Goal: Information Seeking & Learning: Learn about a topic

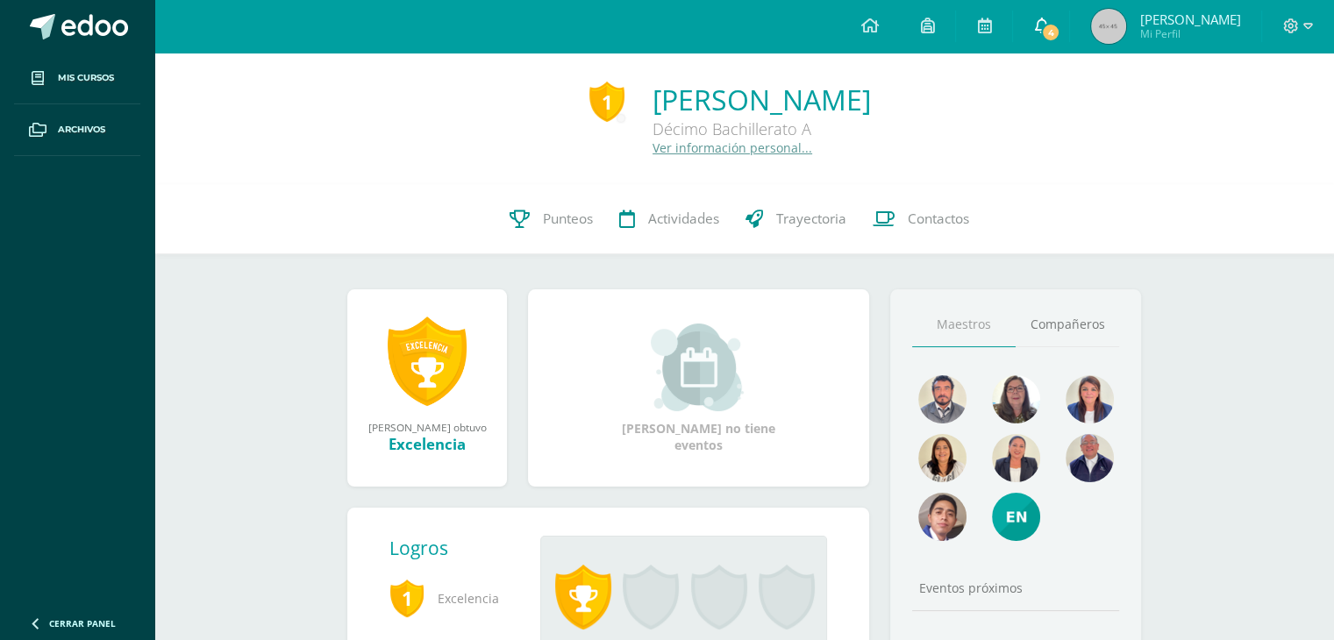
click at [1049, 46] on link "4" at bounding box center [1041, 26] width 56 height 53
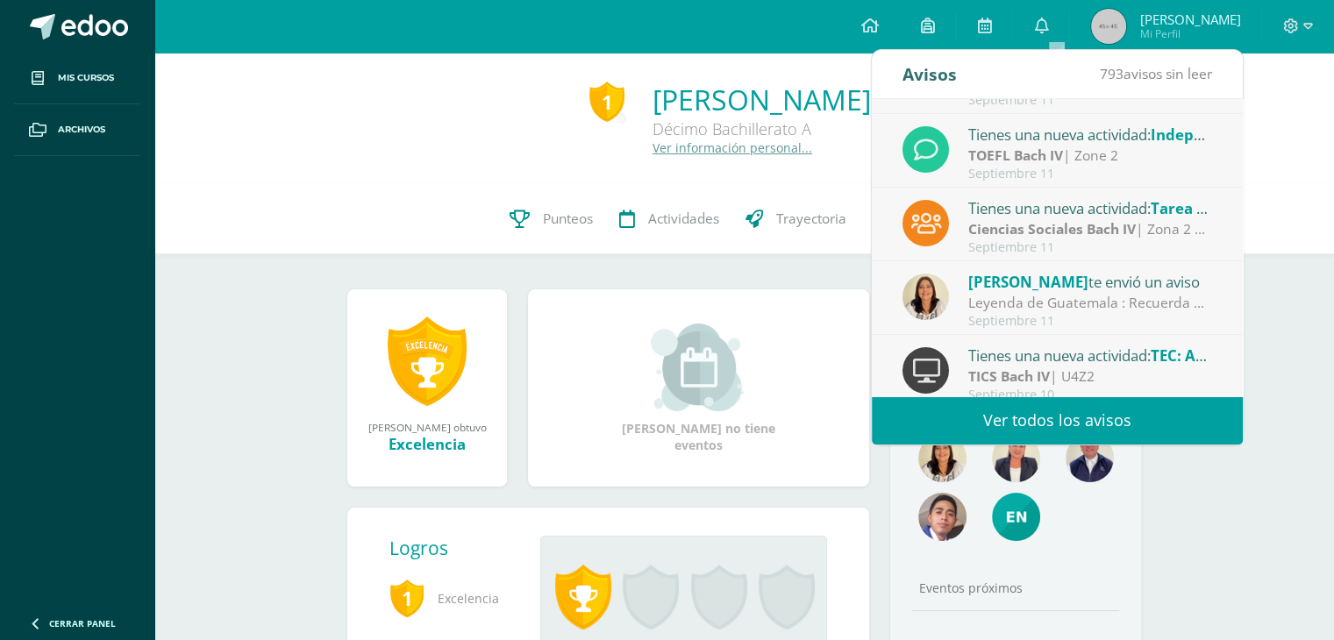
scroll to position [88, 0]
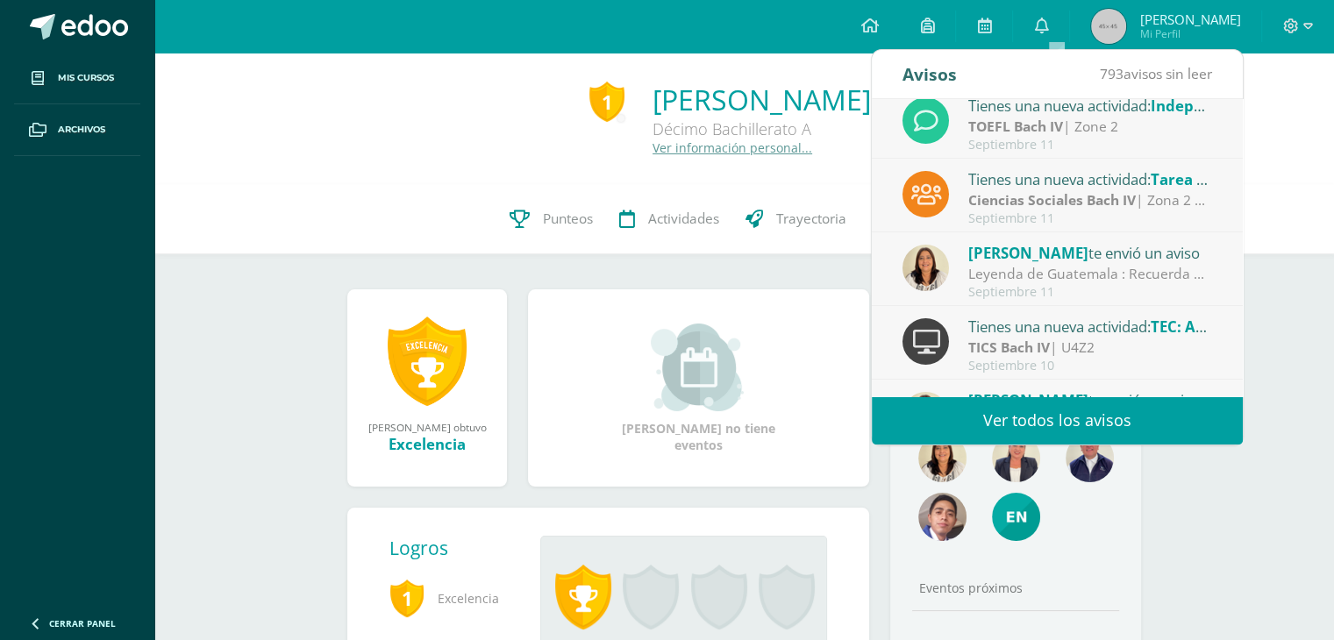
click at [1170, 291] on div "Septiembre 11" at bounding box center [1090, 292] width 244 height 15
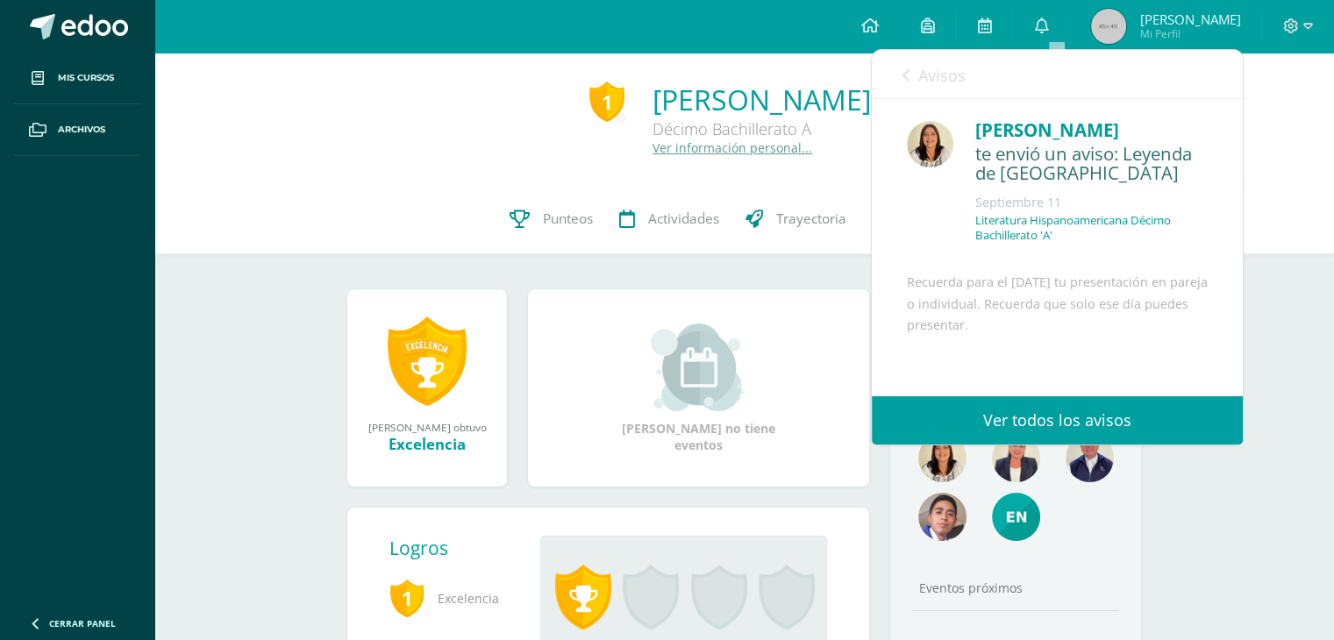
click at [1072, 429] on link "Ver todos los avisos" at bounding box center [1057, 420] width 371 height 48
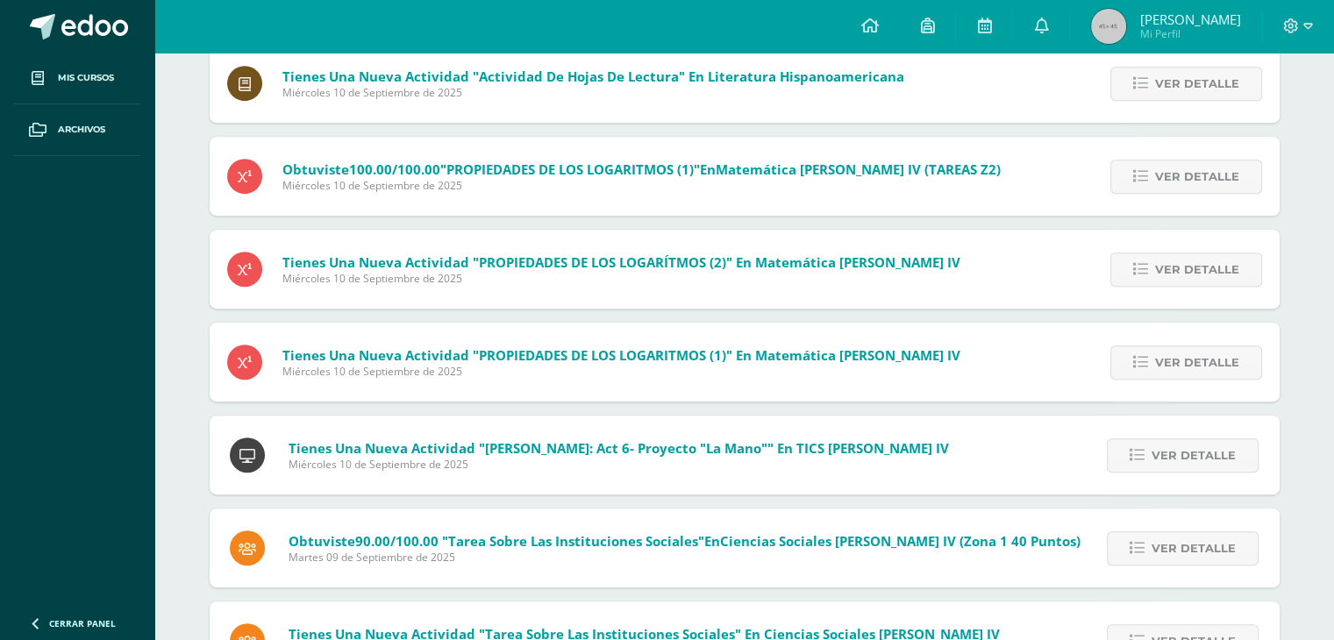
scroll to position [815, 0]
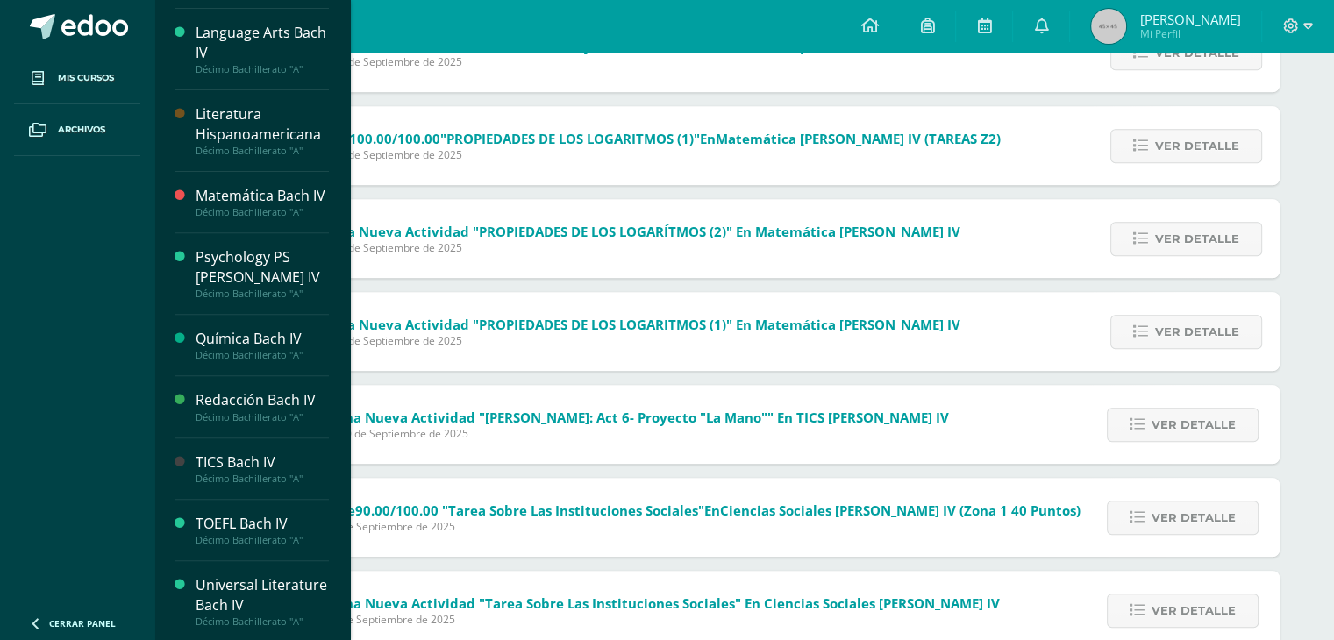
click at [1321, 208] on div "Notificaciones Sin leer (792) Leídos Marcar todas como leídas [PERSON_NAME] te …" at bounding box center [744, 302] width 1180 height 2129
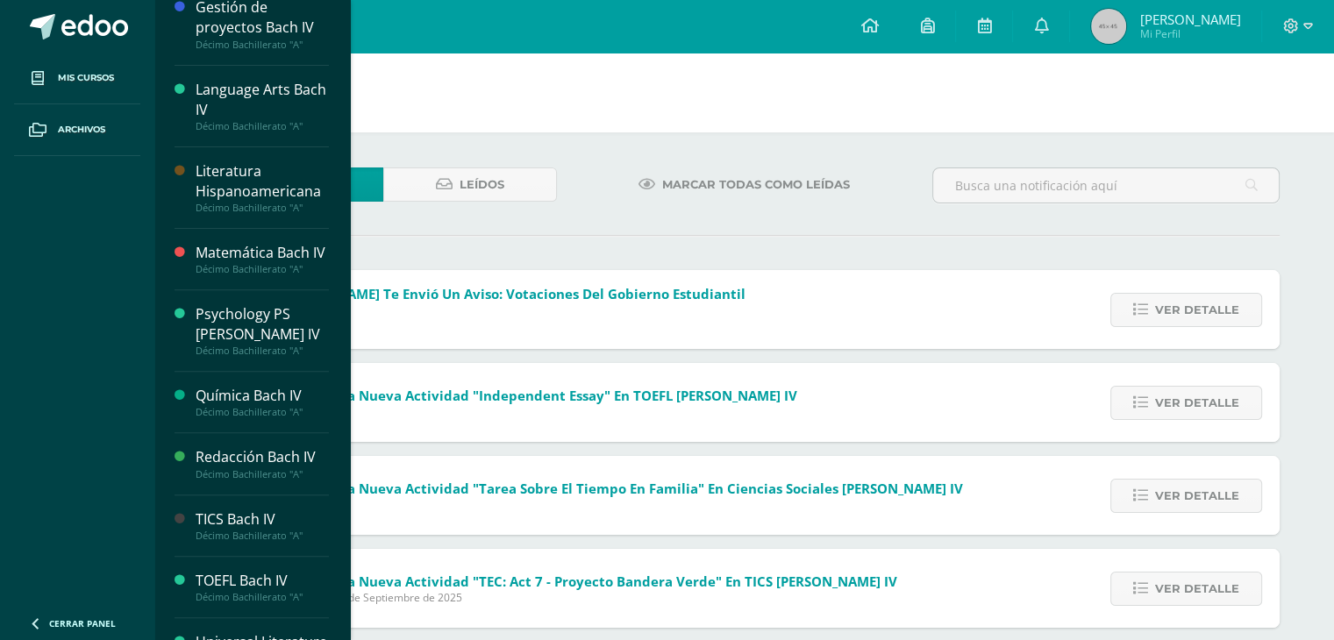
scroll to position [517, 0]
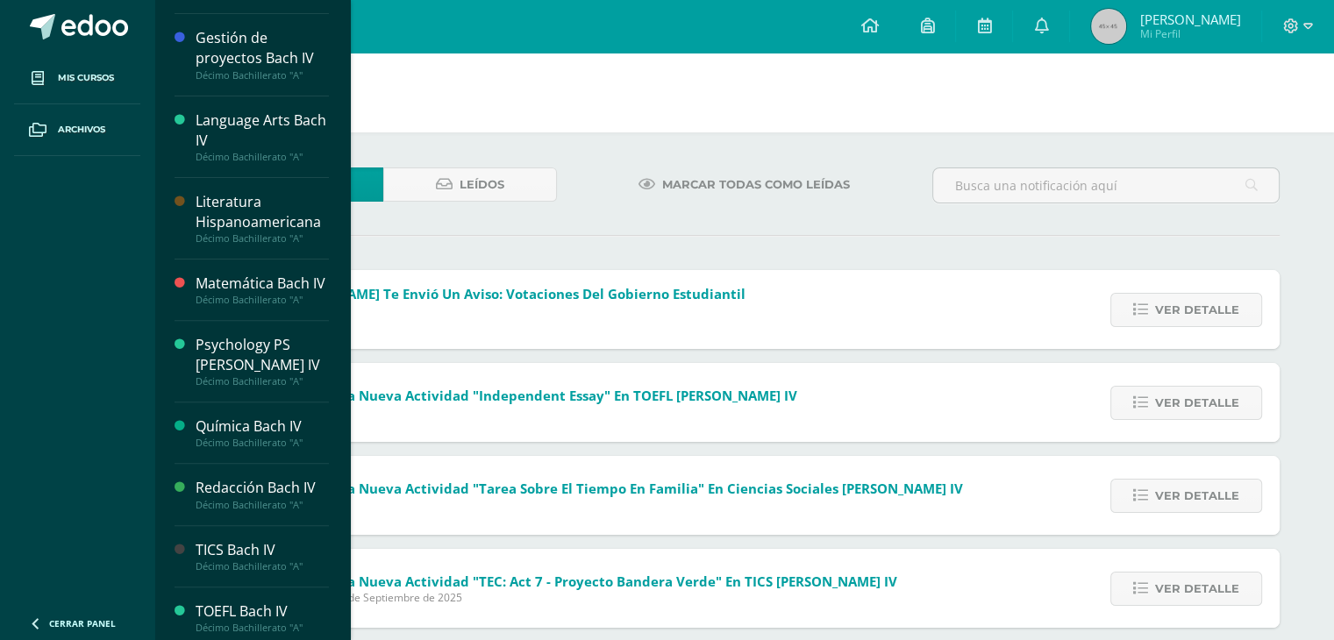
click at [237, 192] on div "Literatura Hispanoamericana" at bounding box center [262, 212] width 133 height 40
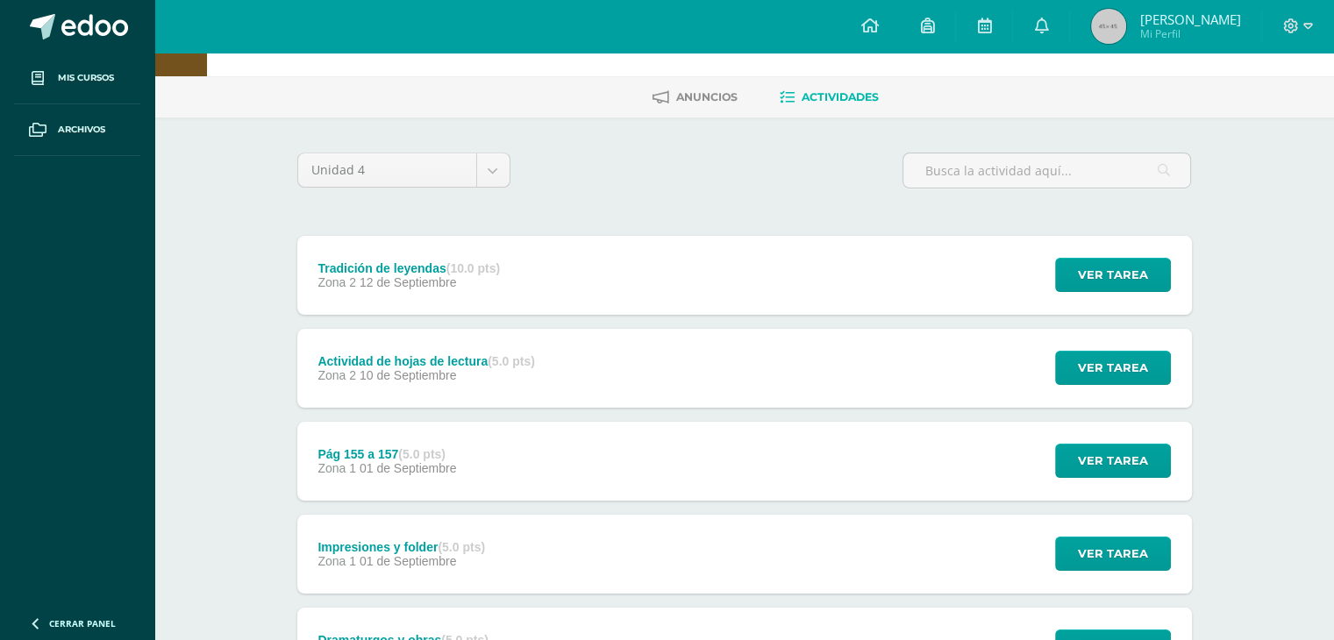
scroll to position [88, 0]
